Goal: Navigation & Orientation: Find specific page/section

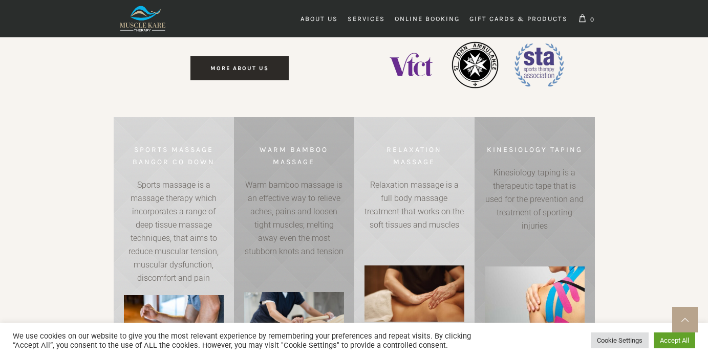
scroll to position [205, 0]
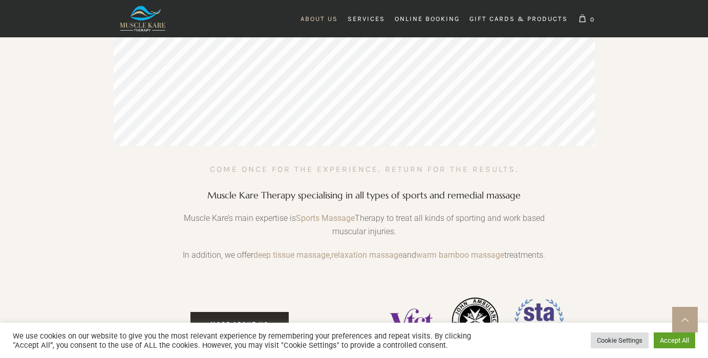
click at [311, 19] on span "About Us" at bounding box center [318, 19] width 37 height 8
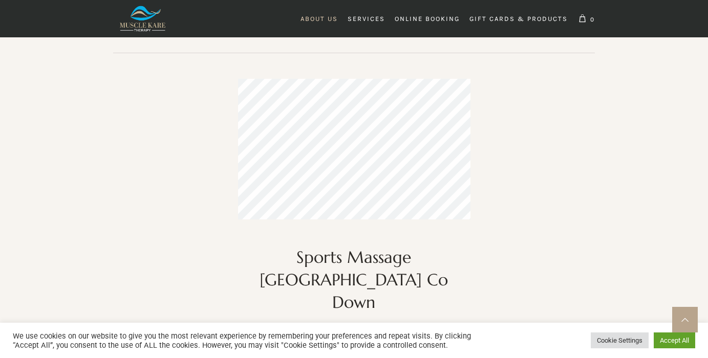
scroll to position [409, 0]
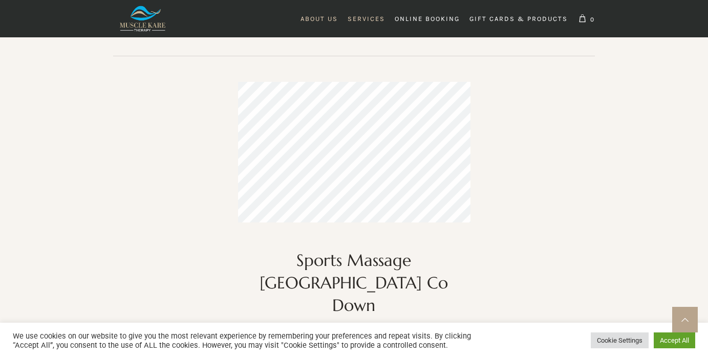
click at [359, 19] on span "Services" at bounding box center [366, 19] width 37 height 8
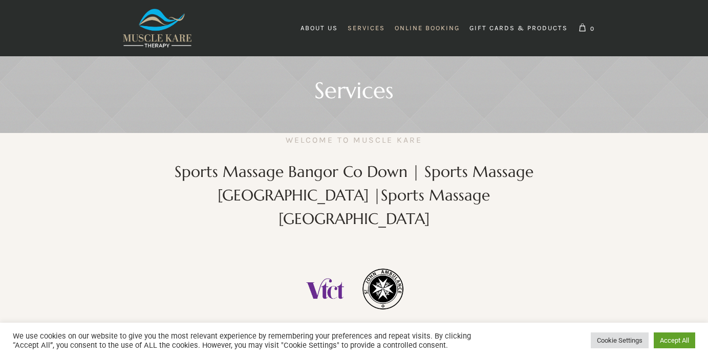
scroll to position [0, 300]
click at [412, 29] on span "Online Booking" at bounding box center [427, 28] width 65 height 8
